Goal: Task Accomplishment & Management: Use online tool/utility

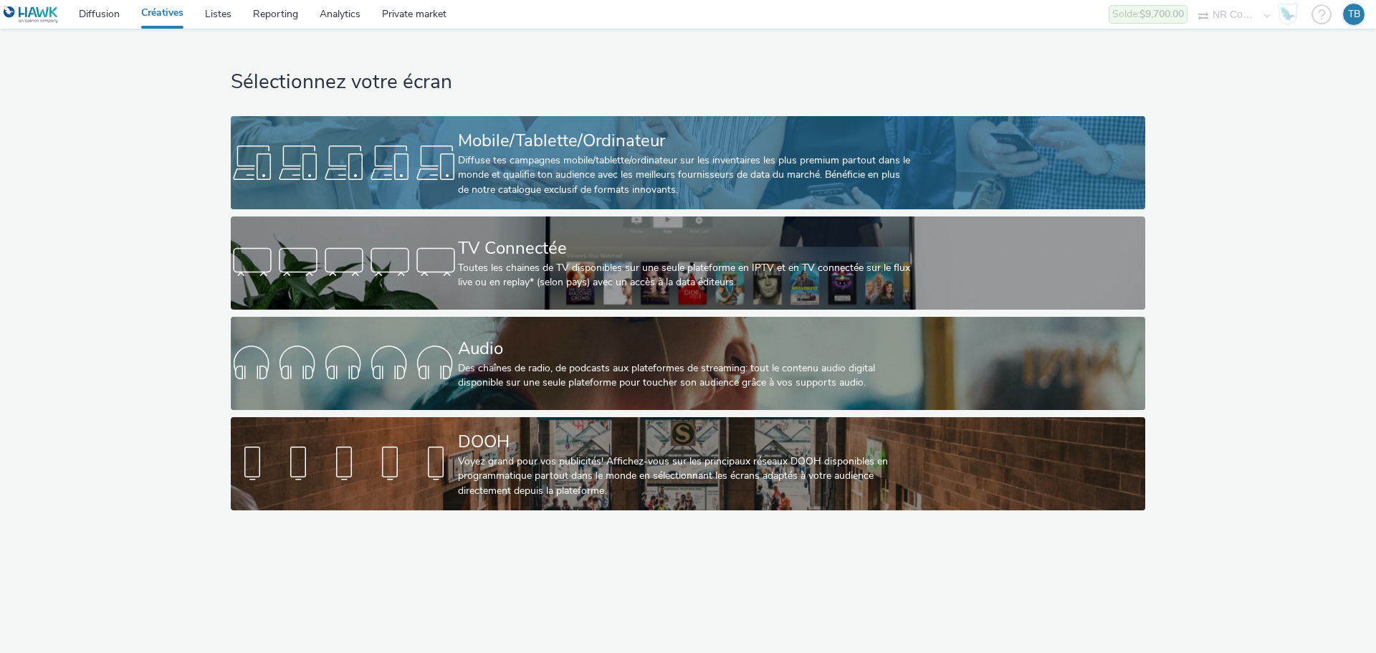
click at [621, 171] on div "Diffuse tes campagnes mobile/tablette/ordinateur sur les inventaires les plus p…" at bounding box center [685, 175] width 454 height 44
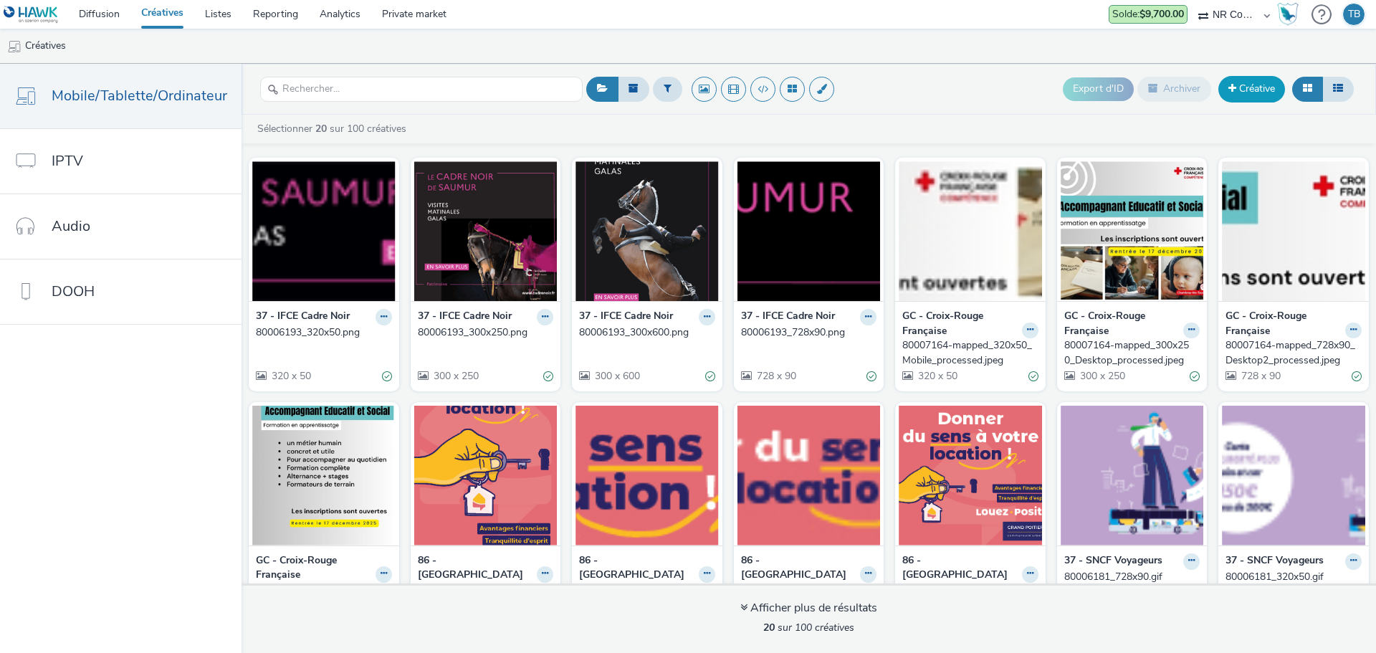
click at [1236, 87] on link "Créative" at bounding box center [1251, 89] width 67 height 26
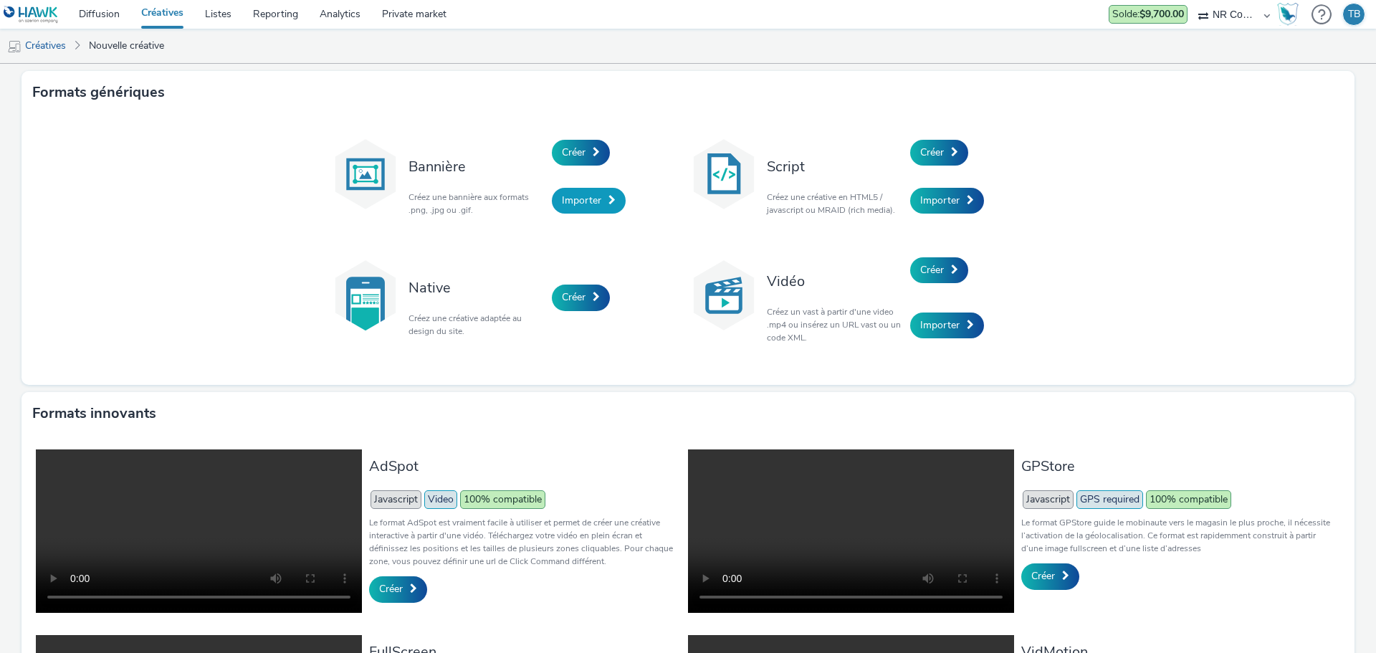
click at [590, 194] on span "Importer" at bounding box center [581, 200] width 39 height 14
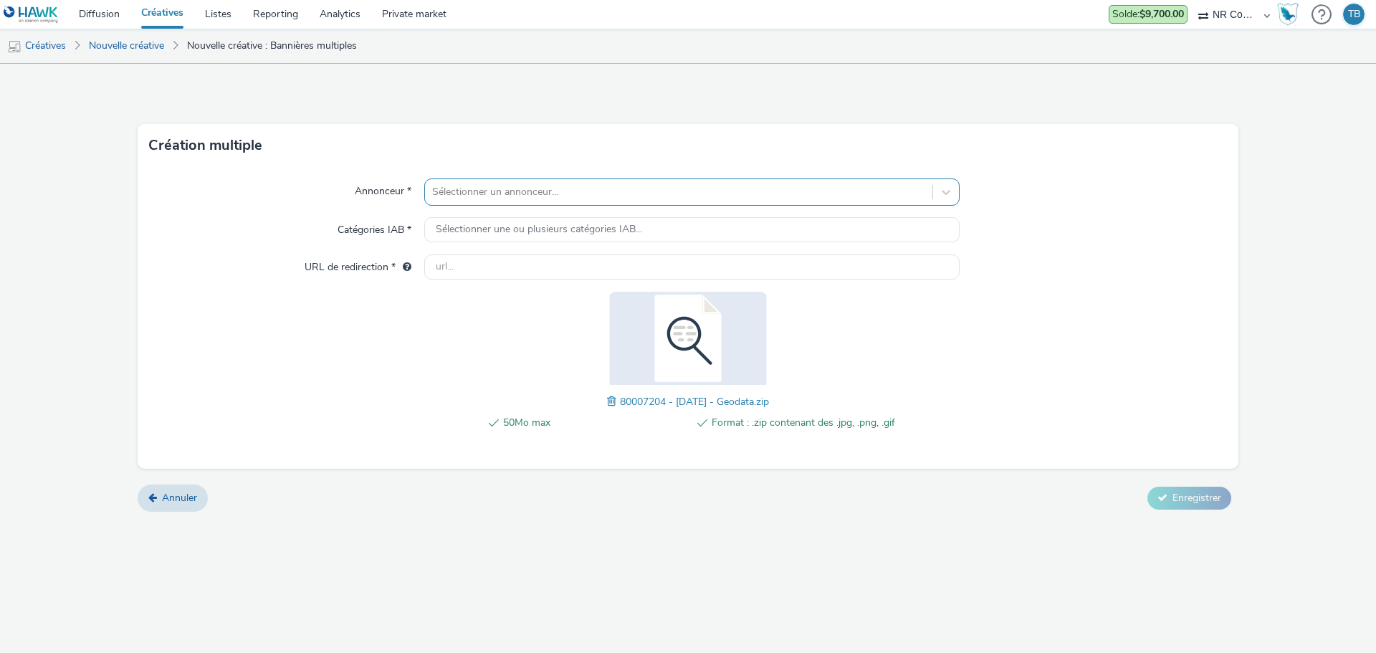
click at [542, 204] on div "Sélectionner un annonceur..." at bounding box center [678, 192] width 507 height 23
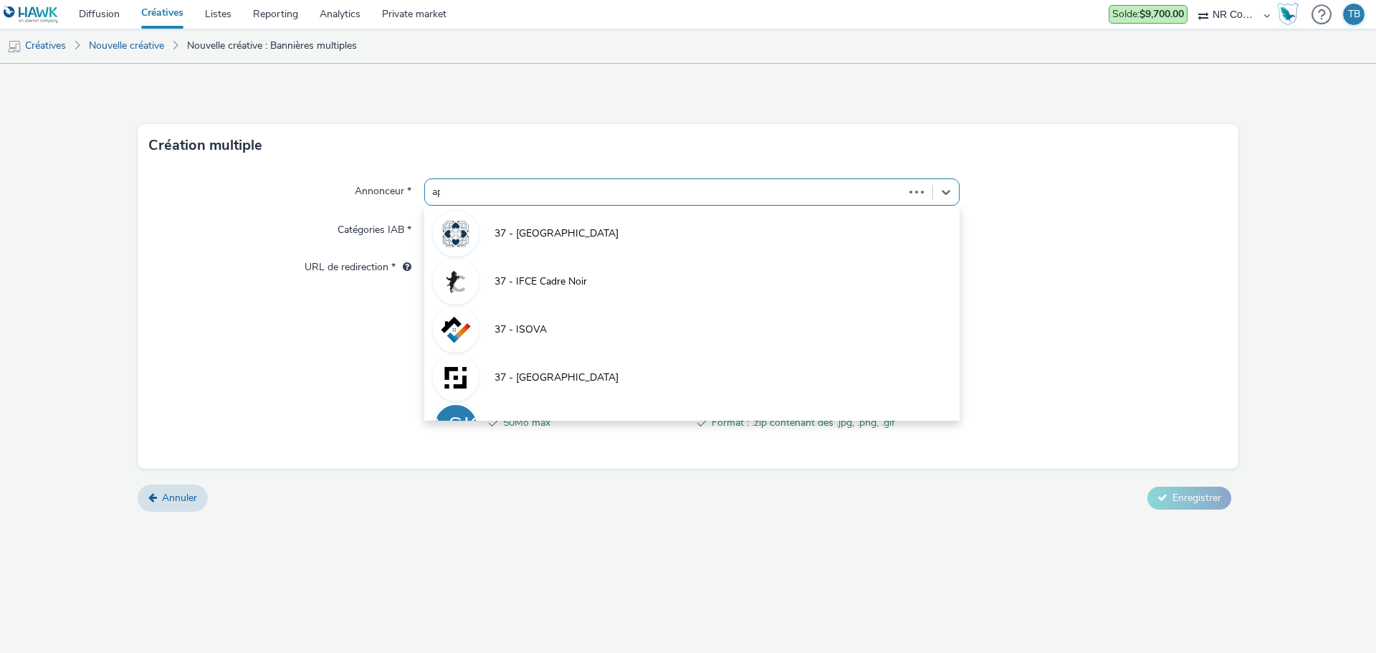
type input "a"
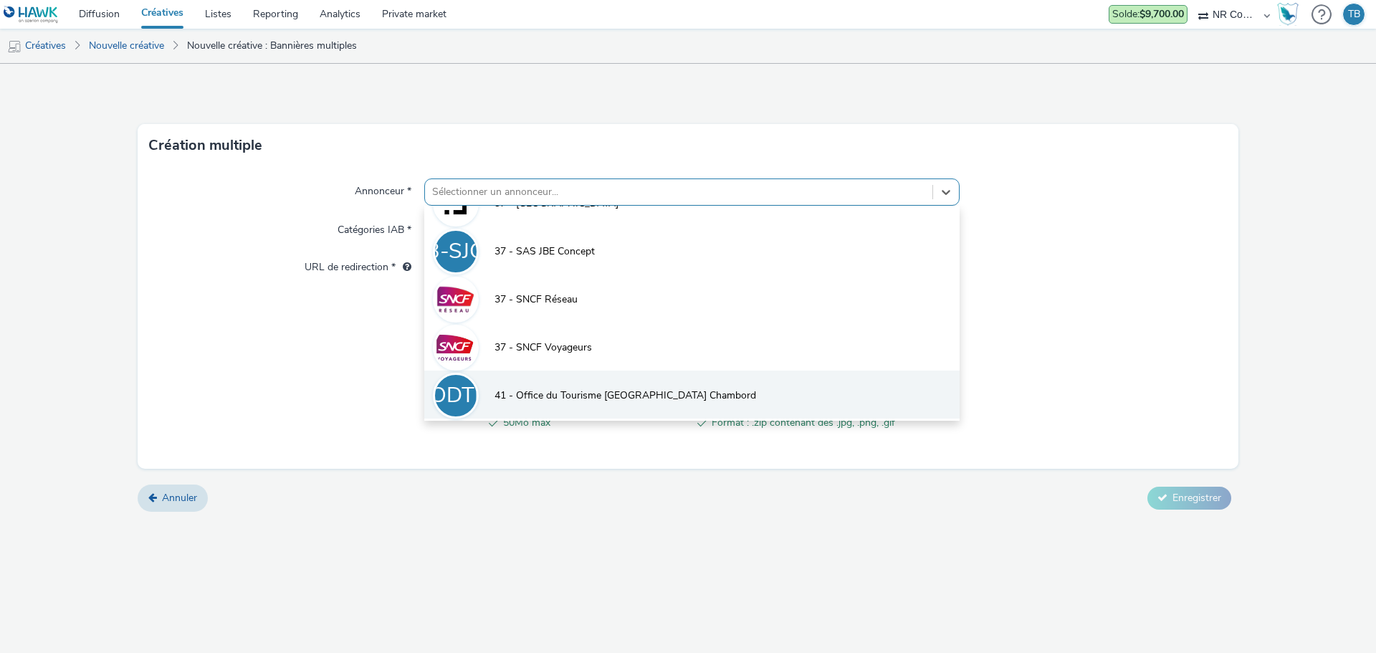
scroll to position [319, 0]
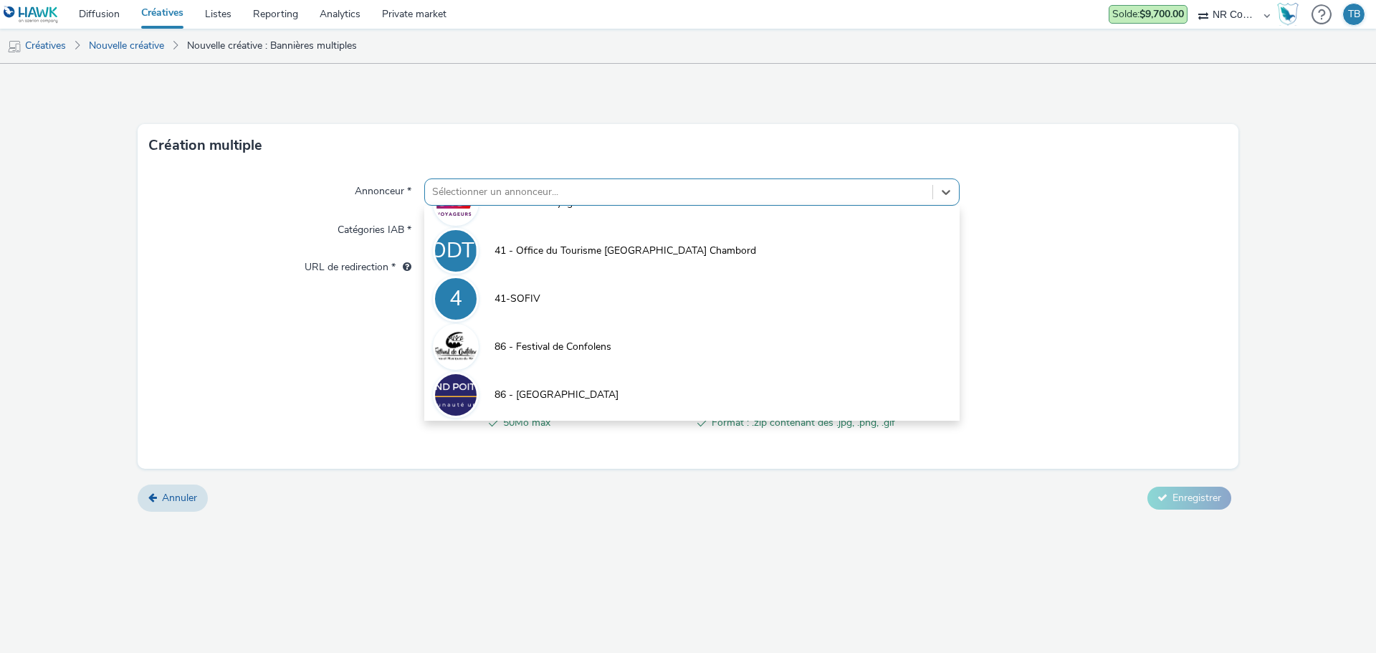
click at [1147, 314] on div "Annonceur * option 41-SOFIV focused, 9 of 11. 11 results available. Use Up and …" at bounding box center [688, 318] width 1101 height 302
